Goal: Task Accomplishment & Management: Use online tool/utility

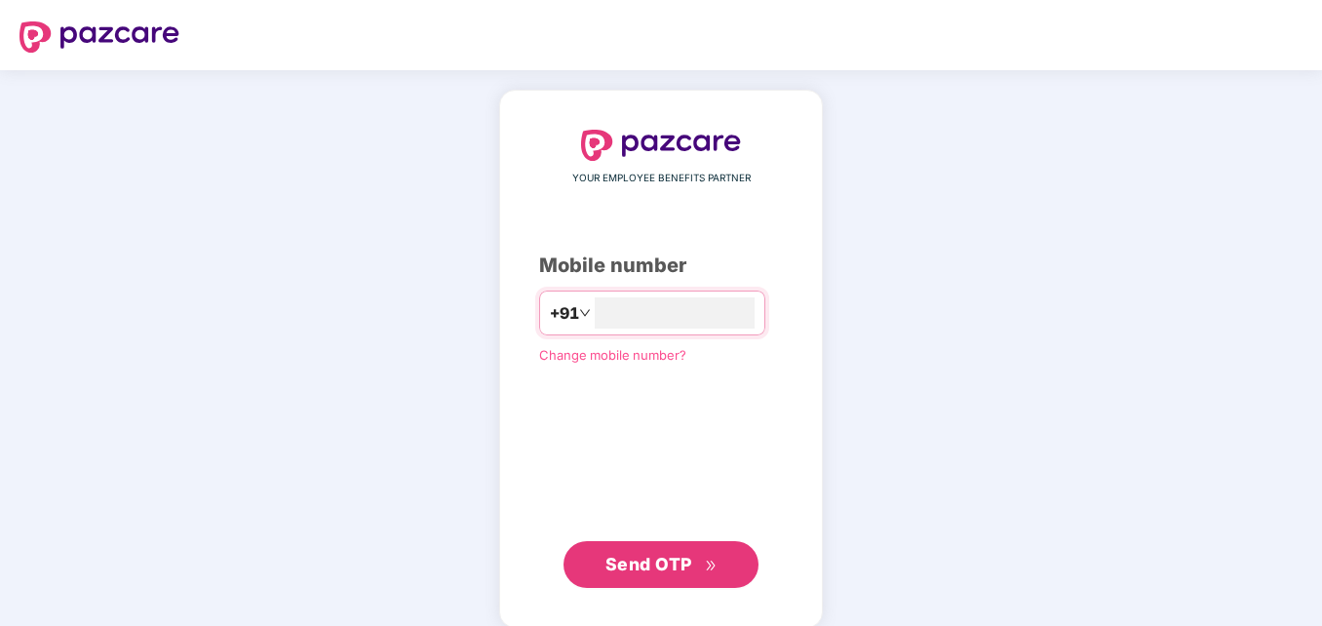
type input "**********"
click at [718, 557] on button "Send OTP" at bounding box center [661, 562] width 195 height 47
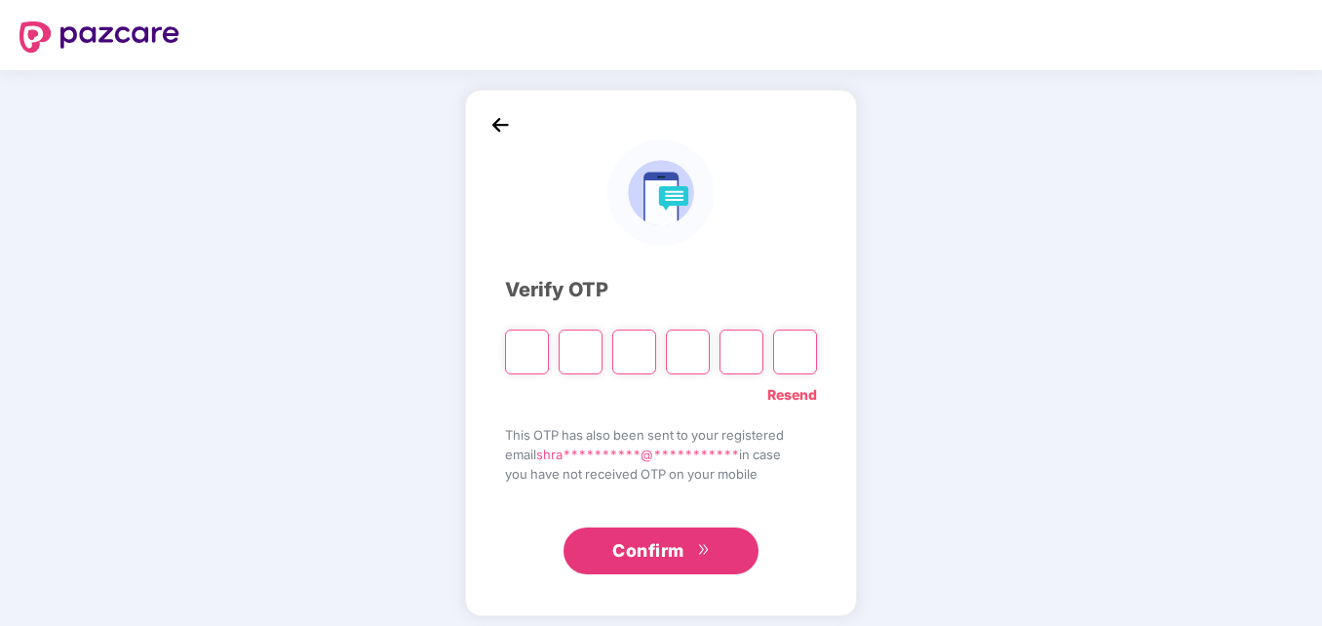
type input "*"
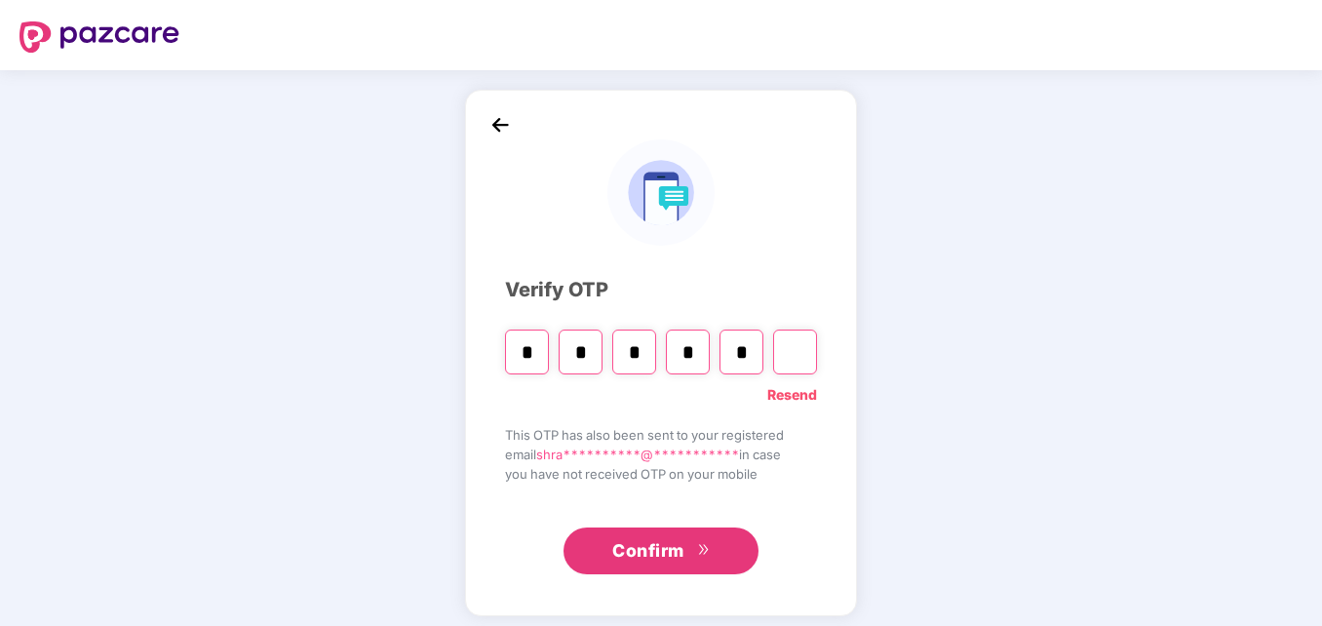
type input "*"
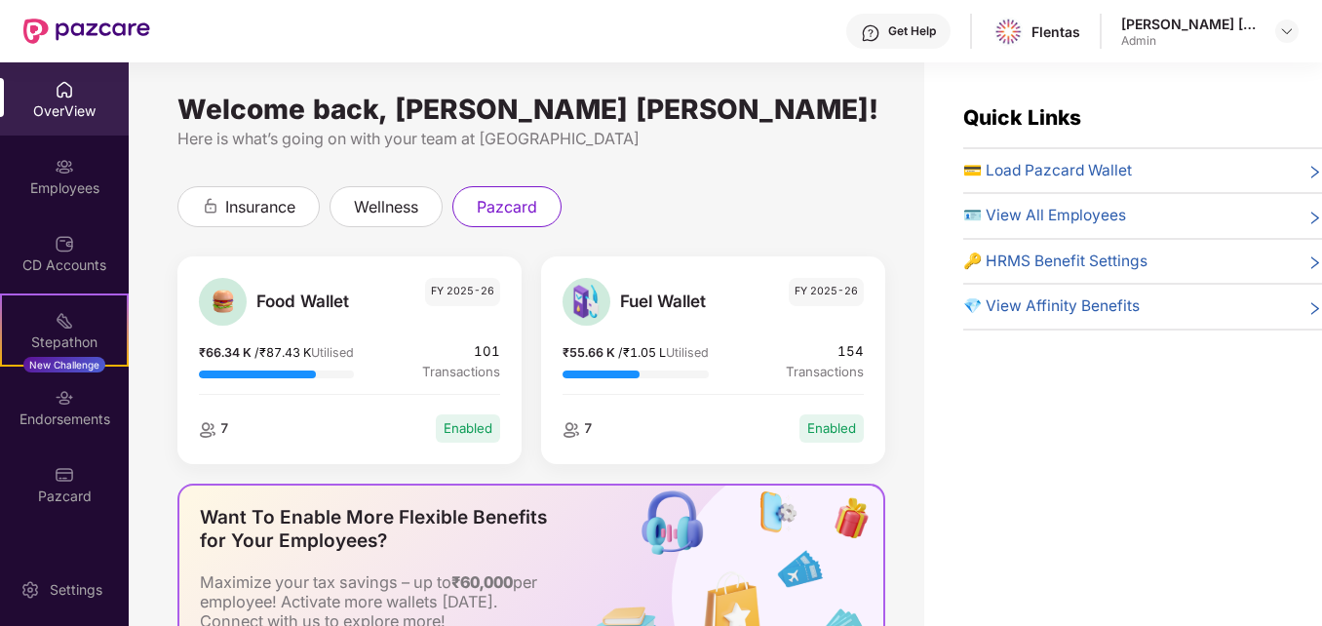
click at [1056, 179] on span "💳 Load Pazcard Wallet" at bounding box center [1047, 170] width 169 height 23
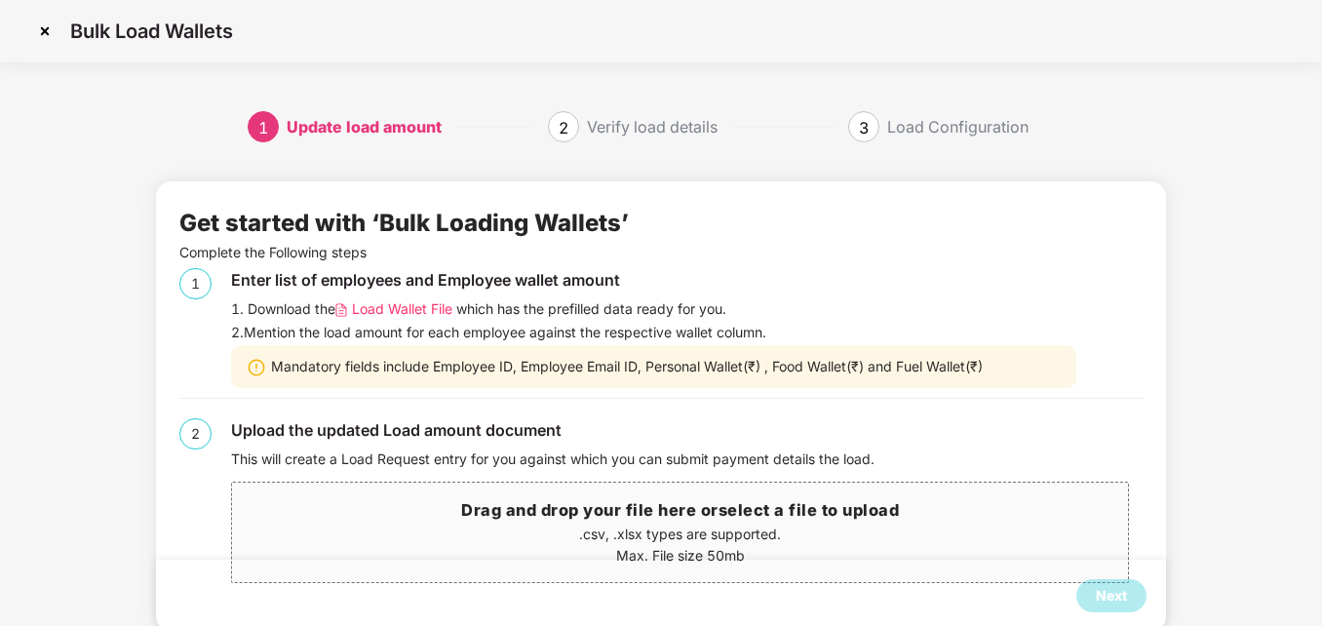
scroll to position [45, 0]
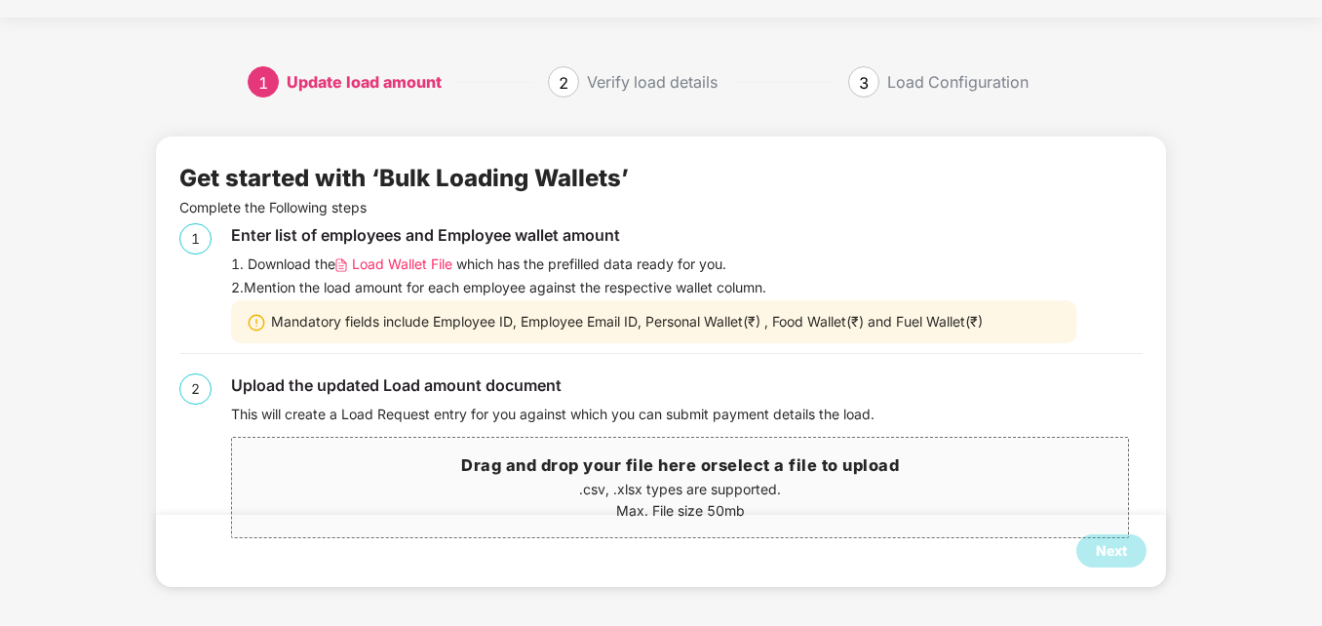
click at [394, 270] on span "Load Wallet File" at bounding box center [402, 264] width 100 height 21
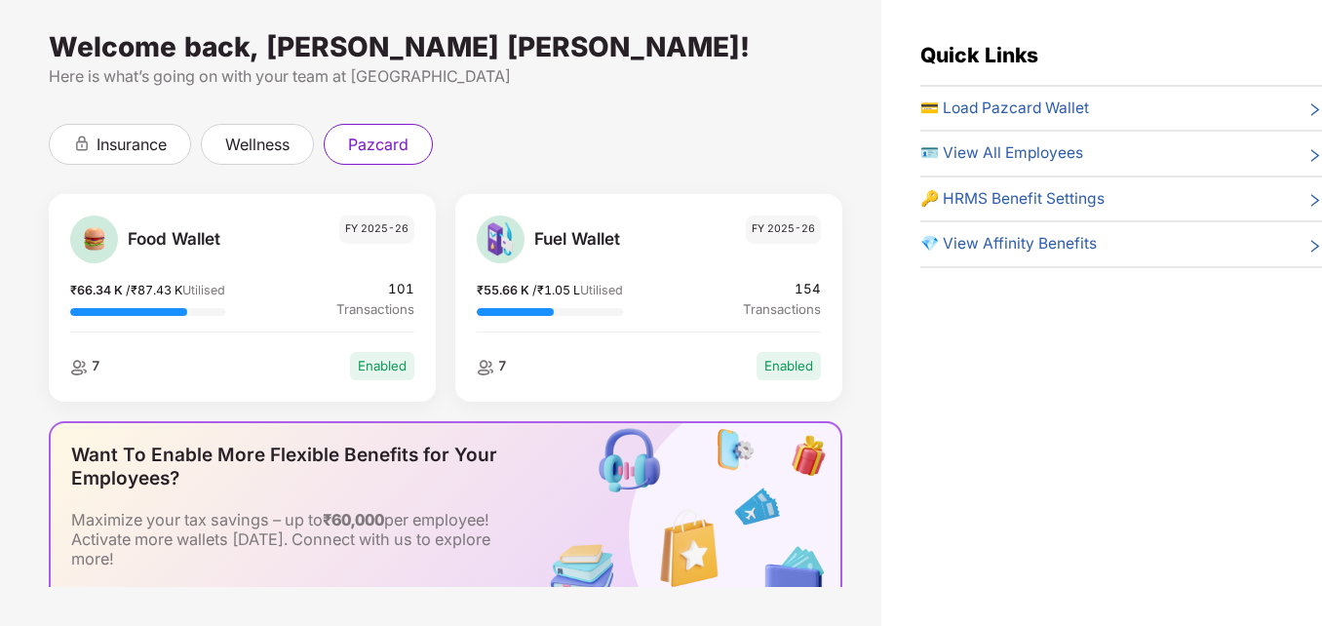
click at [988, 97] on span "💳 Load Pazcard Wallet" at bounding box center [1004, 108] width 169 height 23
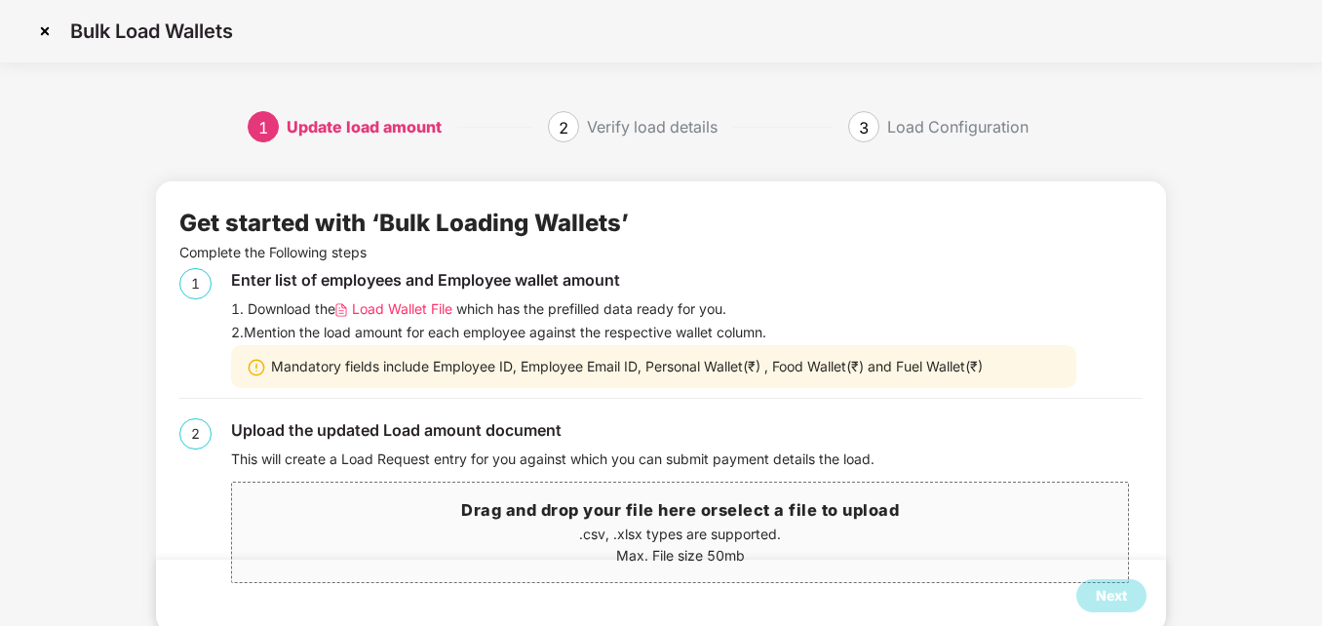
click at [771, 503] on span "select a file to upload" at bounding box center [809, 510] width 181 height 20
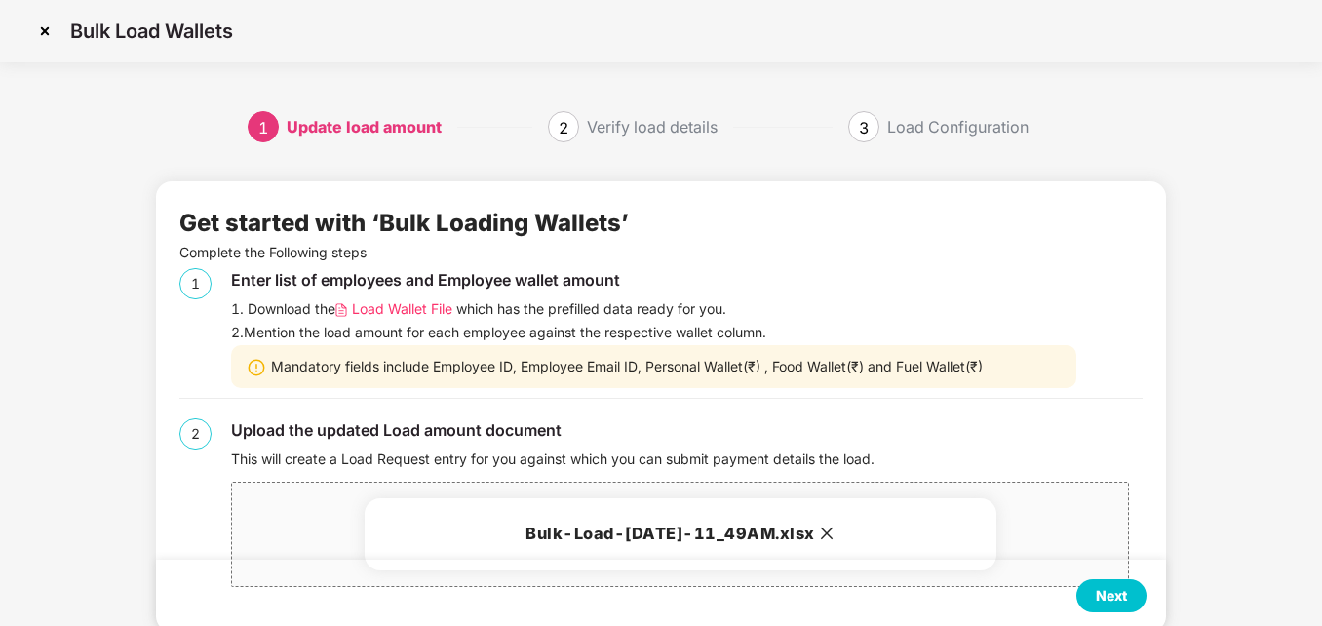
scroll to position [45, 0]
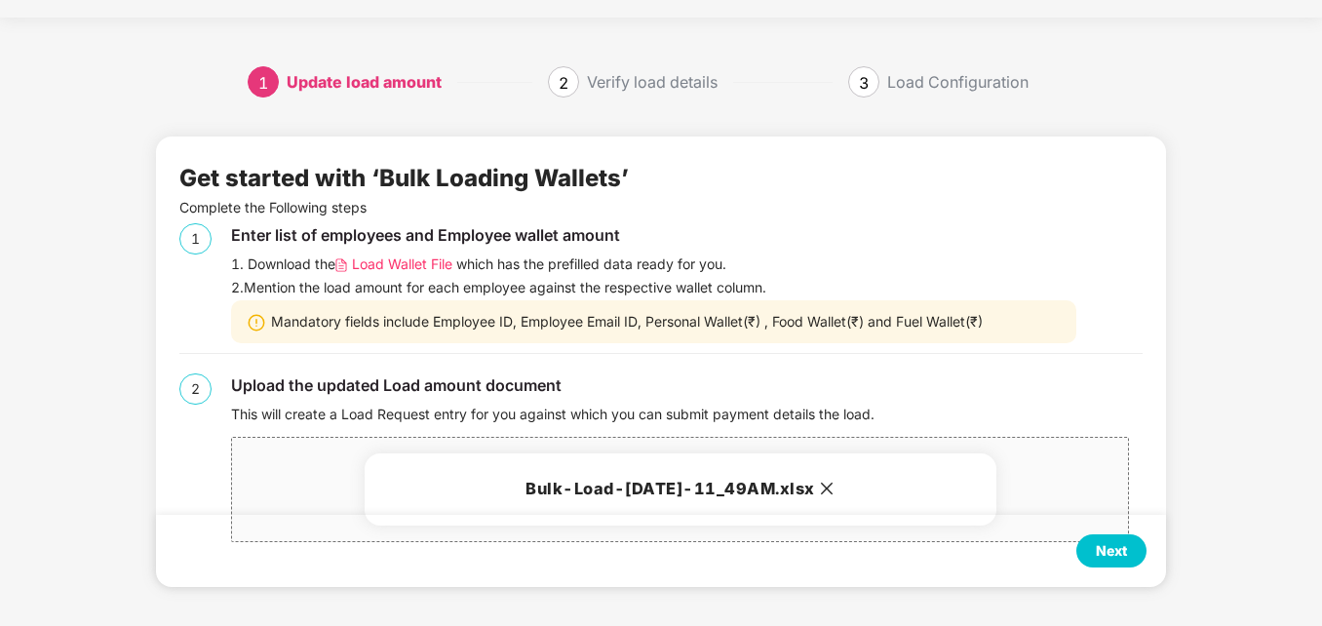
click at [1097, 541] on div "Next" at bounding box center [1111, 550] width 31 height 21
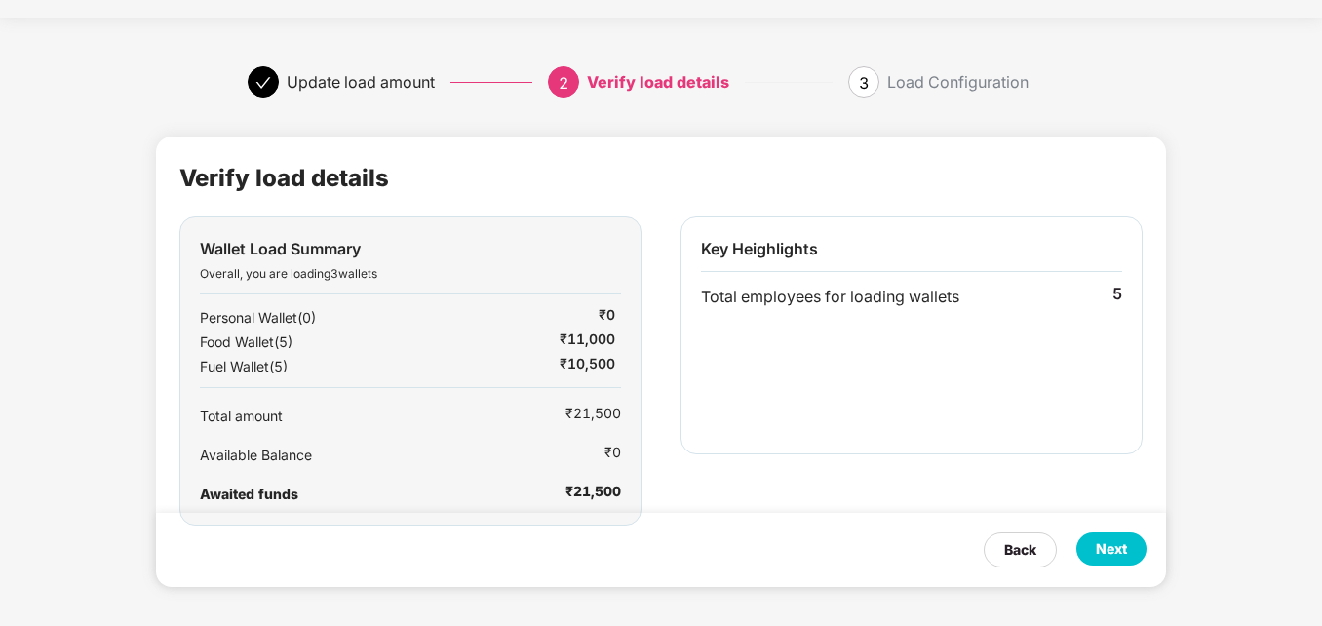
click at [1099, 549] on div "Next" at bounding box center [1111, 548] width 31 height 21
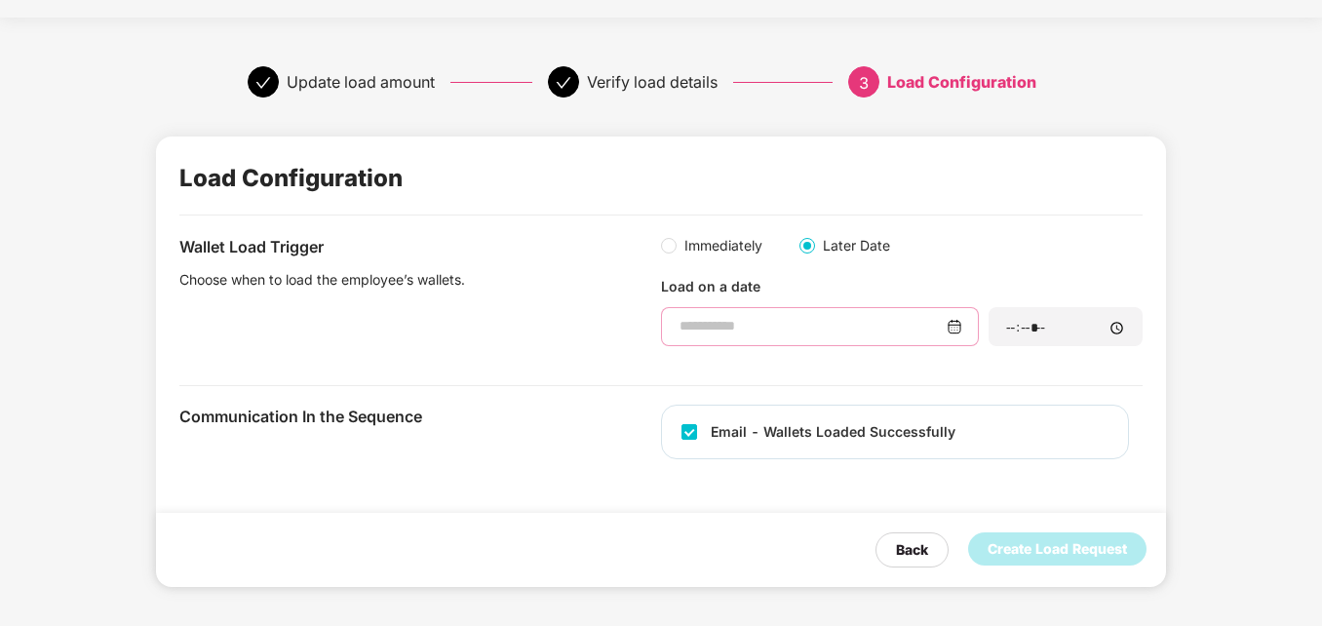
click at [791, 332] on input at bounding box center [812, 326] width 269 height 20
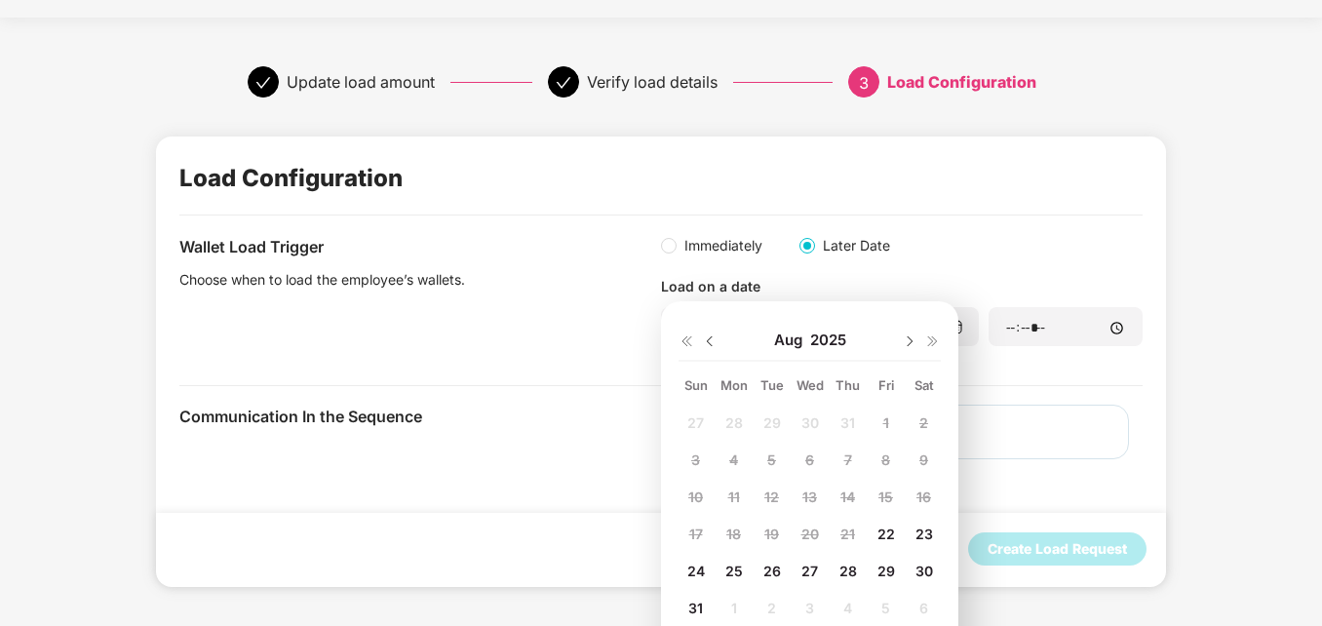
click at [684, 607] on div "31" at bounding box center [696, 608] width 29 height 29
type input "**********"
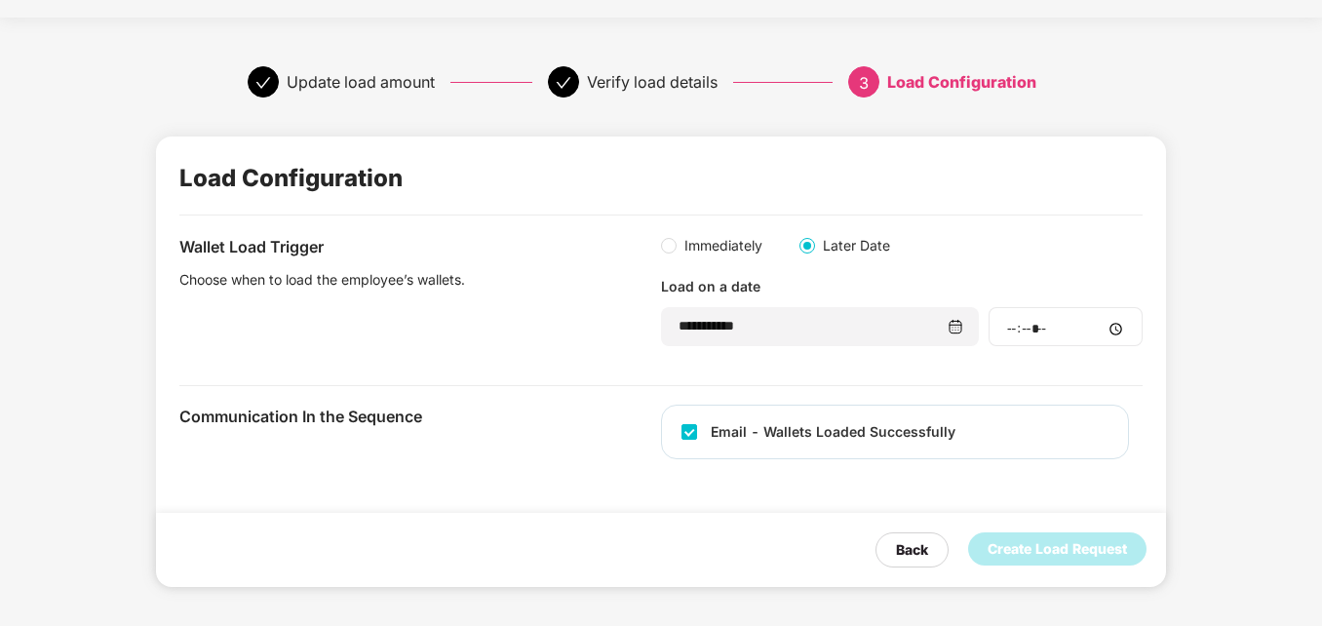
click at [1058, 338] on div at bounding box center [1066, 326] width 154 height 39
click at [1111, 328] on input "time" at bounding box center [1065, 329] width 121 height 20
click at [1015, 330] on input "time" at bounding box center [1065, 329] width 121 height 20
type input "*****"
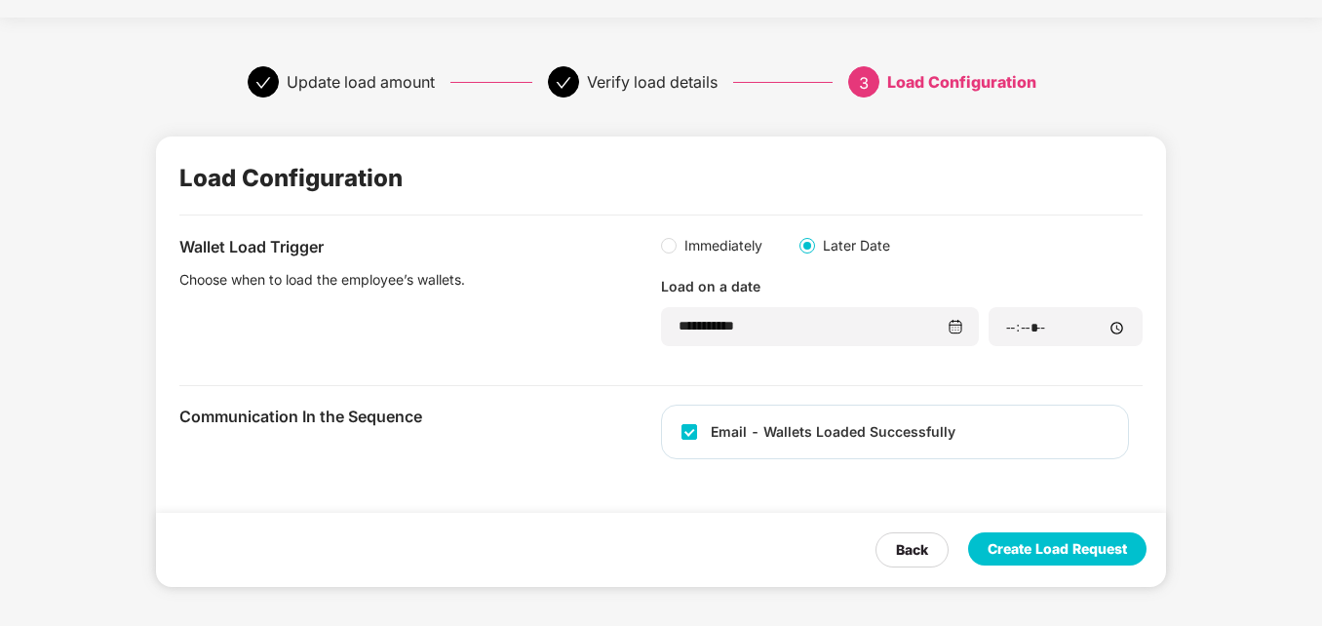
click at [1037, 559] on div "Create Load Request" at bounding box center [1057, 548] width 139 height 21
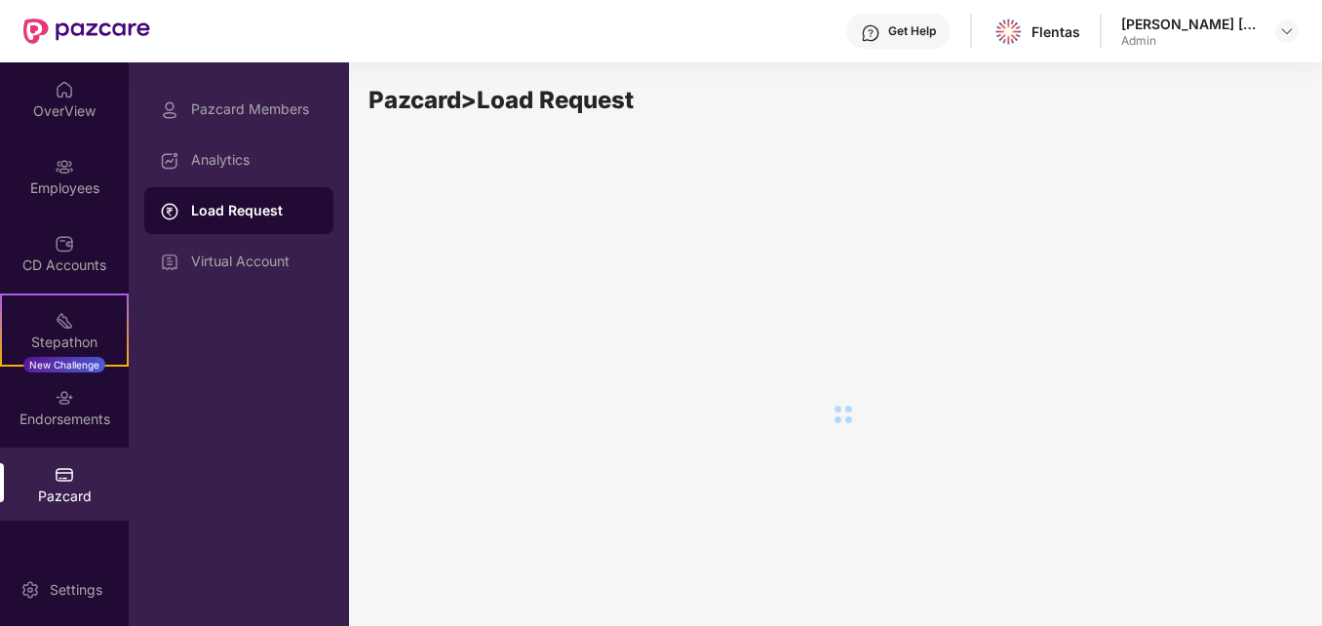
scroll to position [0, 0]
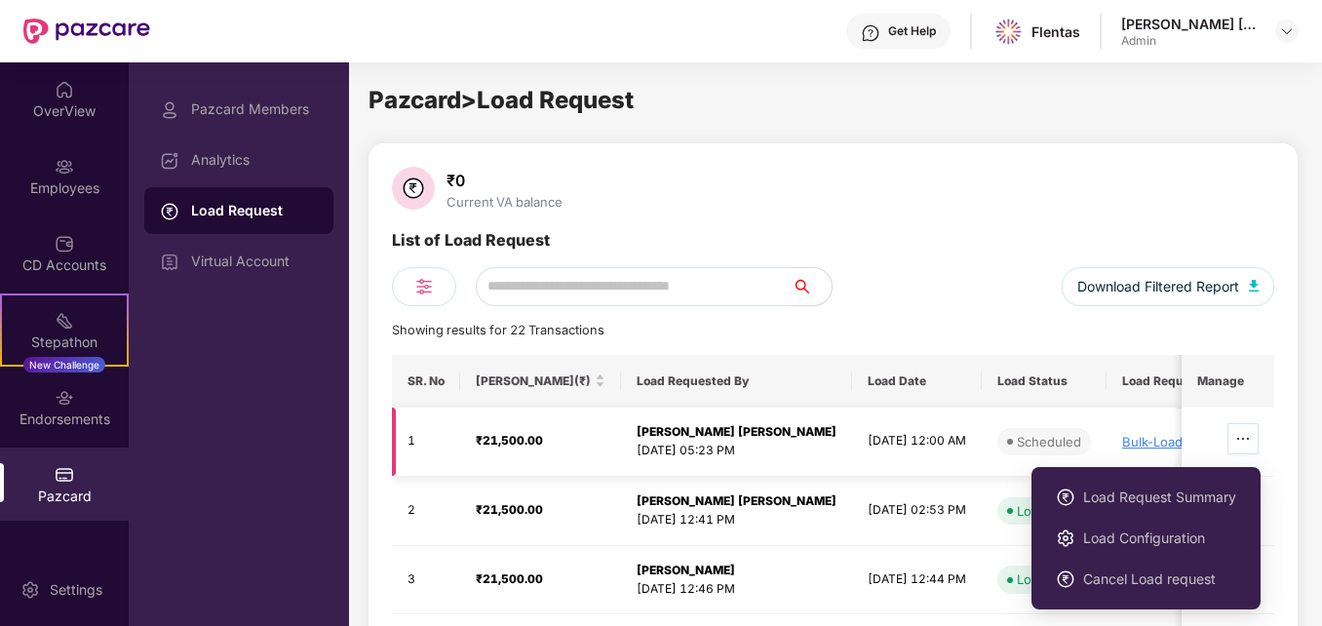
click at [1237, 440] on icon "ellipsis" at bounding box center [1243, 439] width 16 height 16
click at [1149, 505] on span "Load Request Summary" at bounding box center [1159, 497] width 153 height 21
